Goal: Task Accomplishment & Management: Use online tool/utility

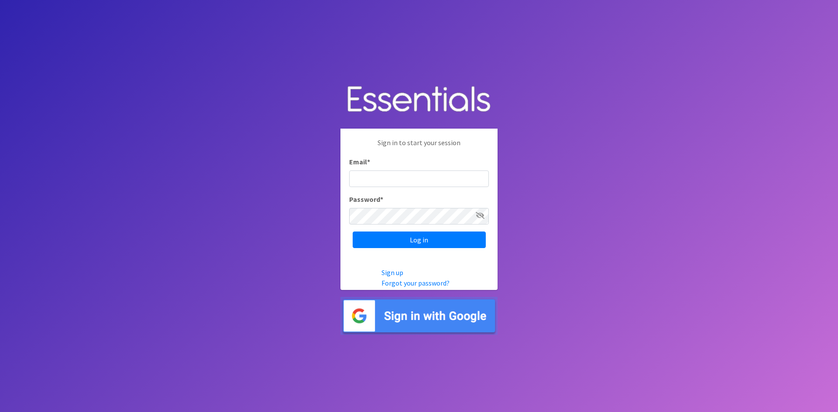
click at [383, 175] on input "Email *" at bounding box center [419, 179] width 140 height 17
type input "[EMAIL_ADDRESS][PERSON_NAME][DOMAIN_NAME]"
click at [480, 215] on icon at bounding box center [479, 215] width 9 height 7
click at [418, 239] on input "Log in" at bounding box center [418, 240] width 133 height 17
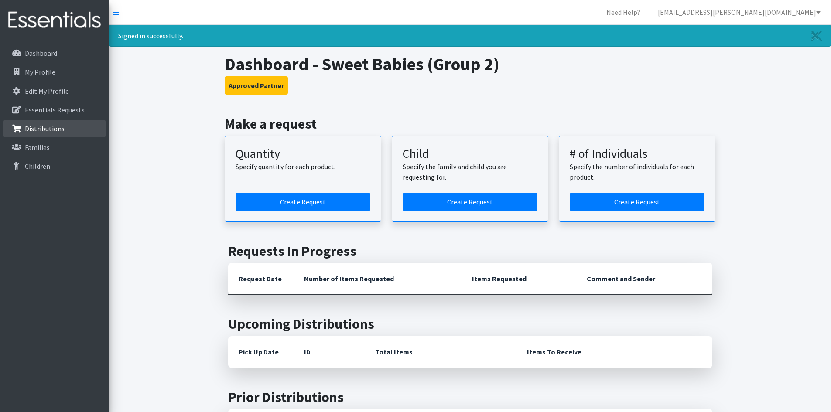
click at [48, 128] on p "Distributions" at bounding box center [45, 128] width 40 height 9
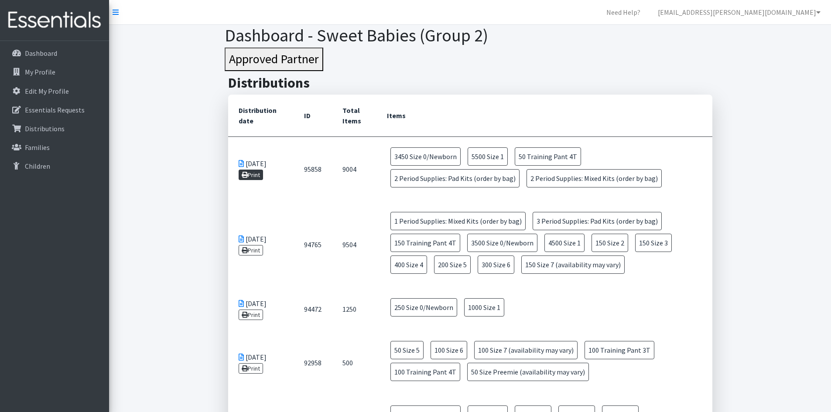
click at [257, 173] on link "Print" at bounding box center [251, 175] width 25 height 10
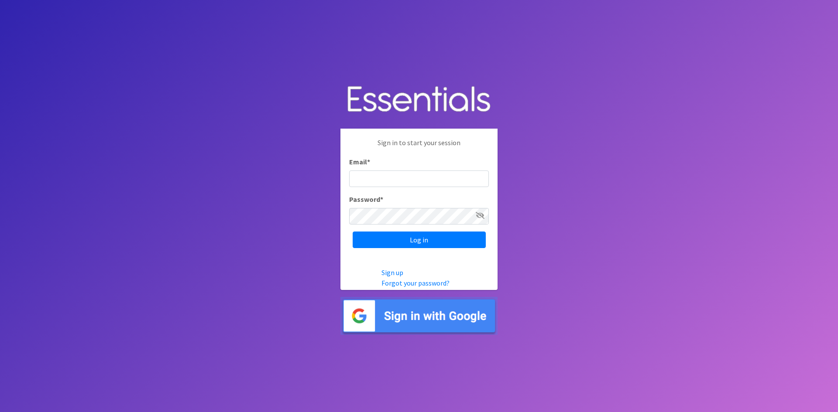
click at [383, 176] on input "Email *" at bounding box center [419, 179] width 140 height 17
type input "[EMAIL_ADDRESS][PERSON_NAME][DOMAIN_NAME]"
click at [478, 214] on icon at bounding box center [479, 215] width 9 height 7
click at [478, 214] on icon at bounding box center [480, 215] width 8 height 7
click at [431, 240] on input "Log in" at bounding box center [418, 240] width 133 height 17
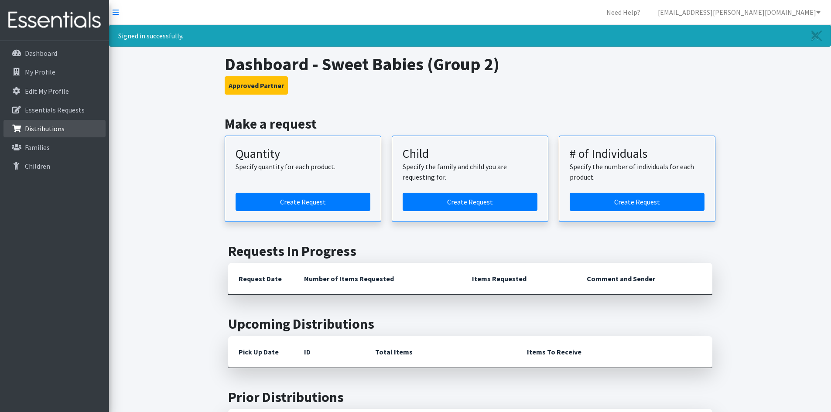
click at [51, 127] on p "Distributions" at bounding box center [45, 128] width 40 height 9
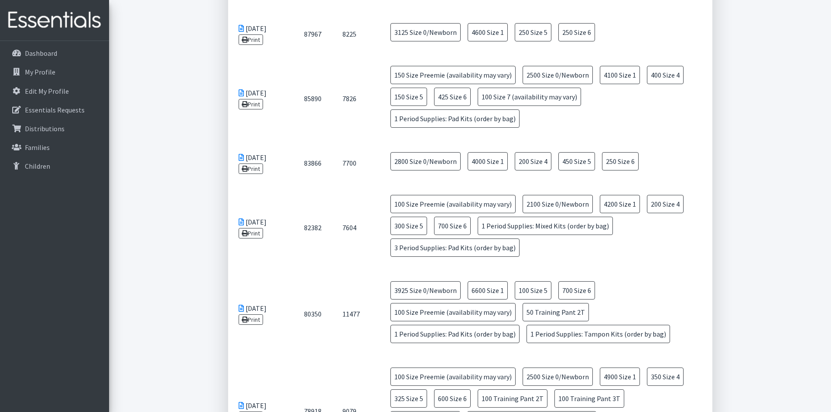
scroll to position [592, 0]
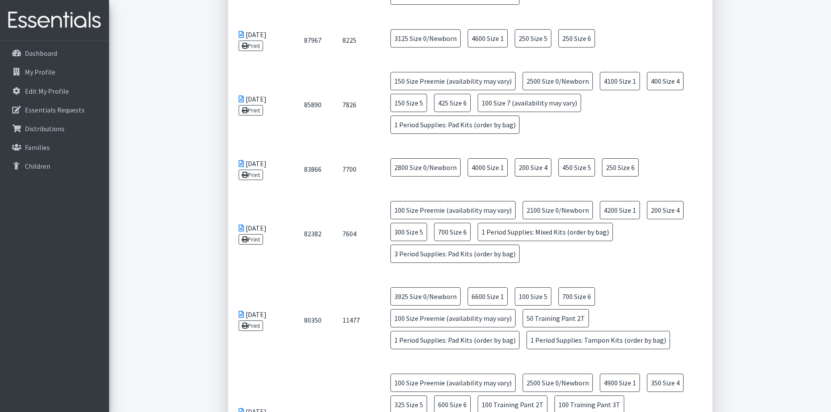
click at [242, 98] on icon at bounding box center [241, 99] width 5 height 7
click at [48, 127] on p "Distributions" at bounding box center [45, 128] width 40 height 9
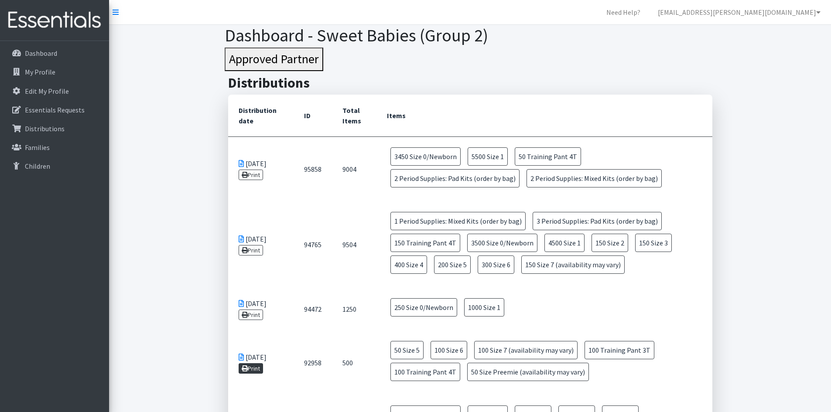
click at [257, 370] on link "Print" at bounding box center [251, 368] width 25 height 10
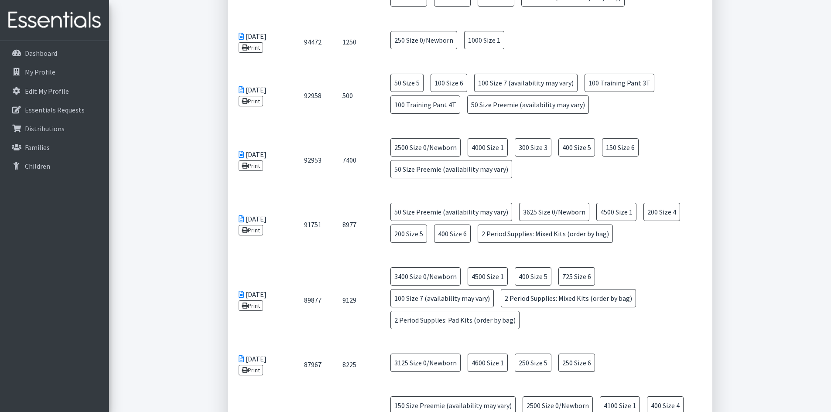
scroll to position [204, 0]
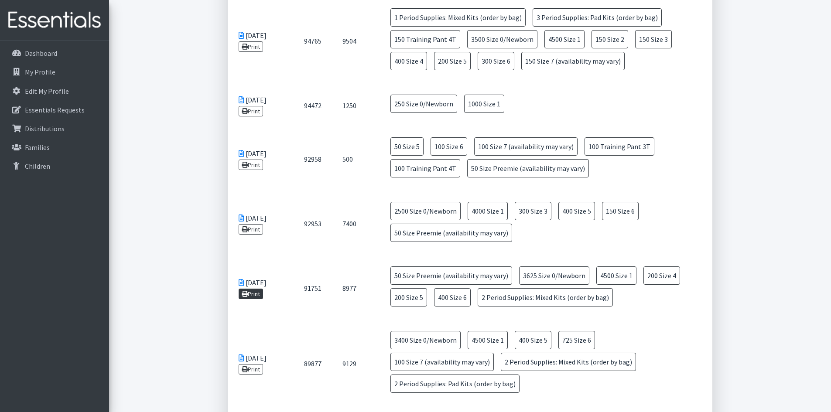
click at [263, 293] on link "Print" at bounding box center [251, 294] width 25 height 10
click at [253, 229] on link "Print" at bounding box center [251, 229] width 25 height 10
click at [255, 165] on link "Print" at bounding box center [251, 165] width 25 height 10
drag, startPoint x: 231, startPoint y: 55, endPoint x: 287, endPoint y: 103, distance: 74.0
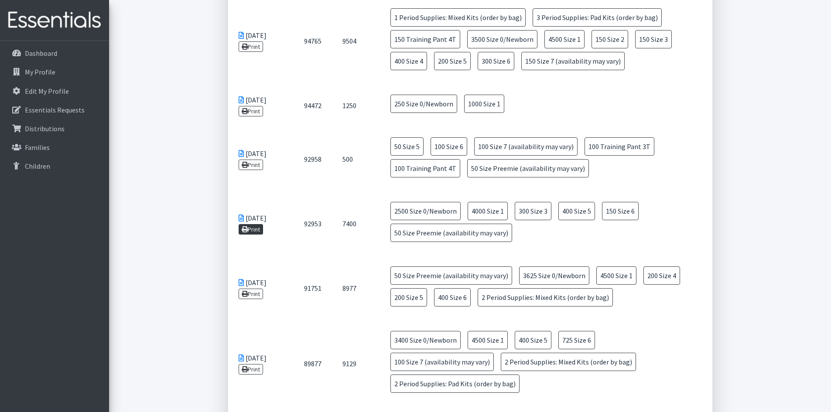
click at [254, 228] on link "Print" at bounding box center [251, 229] width 25 height 10
click at [256, 110] on link "Print" at bounding box center [251, 111] width 25 height 10
